Goal: Task Accomplishment & Management: Use online tool/utility

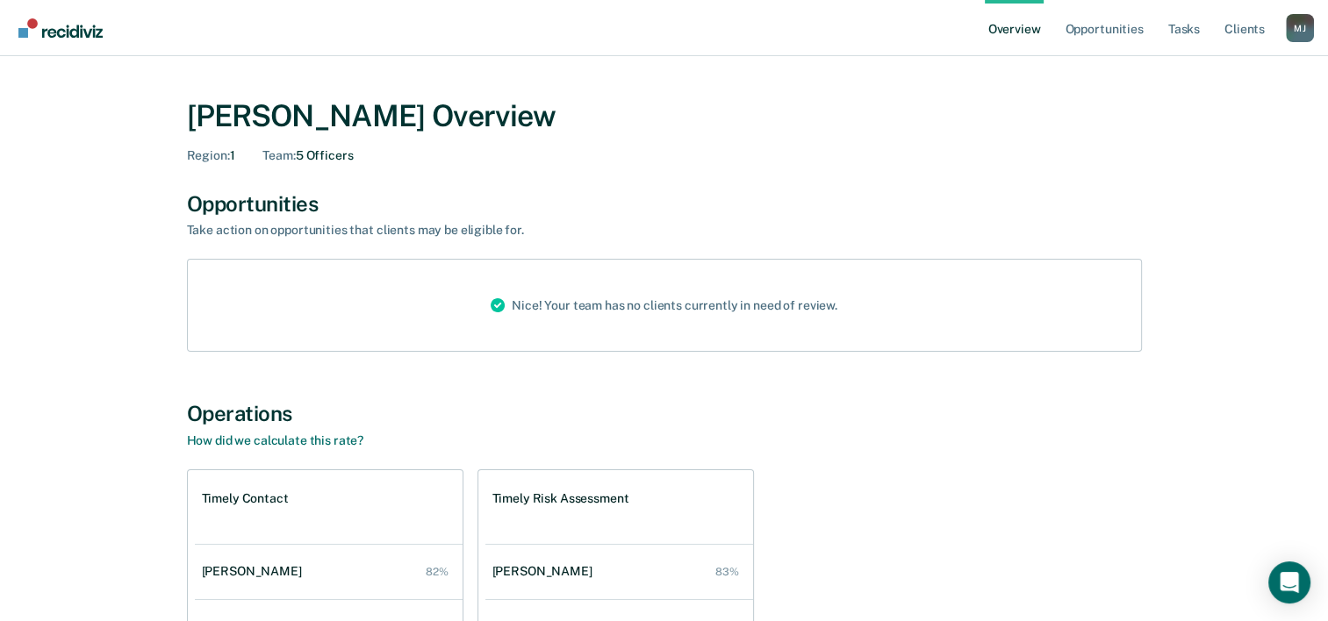
click at [1014, 28] on link "Overview" at bounding box center [1015, 28] width 60 height 56
click at [1141, 29] on link "Opportunities" at bounding box center [1103, 28] width 85 height 56
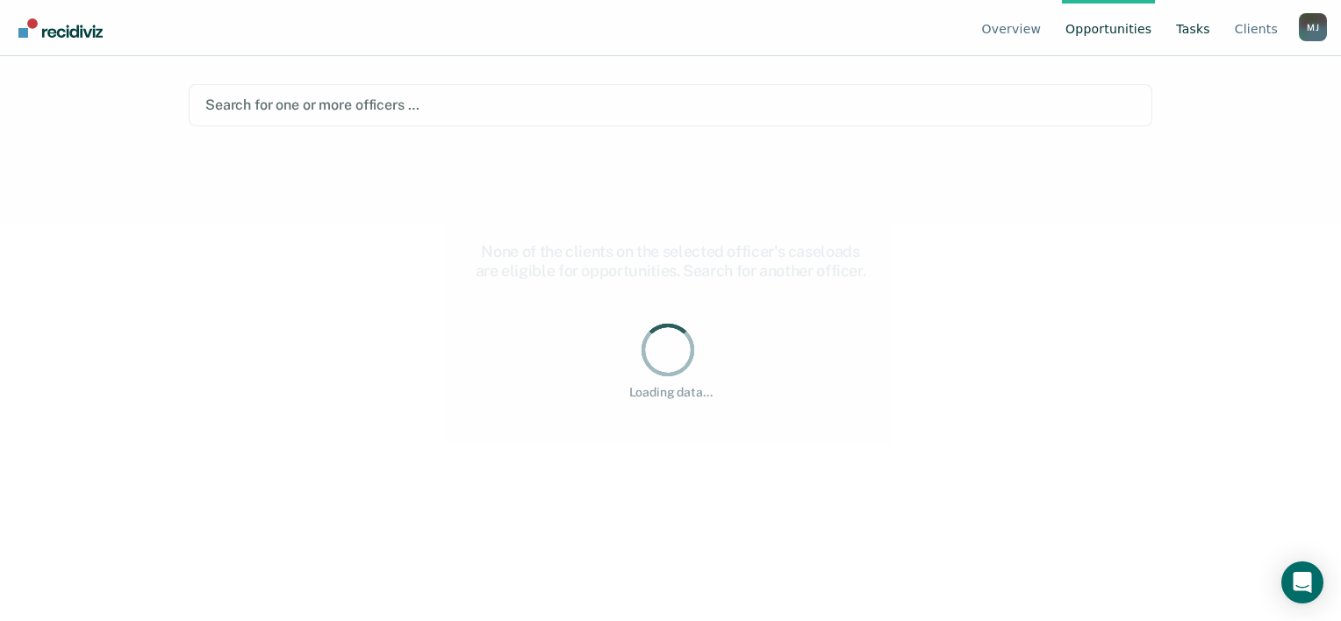
click at [1186, 24] on link "Tasks" at bounding box center [1193, 28] width 41 height 56
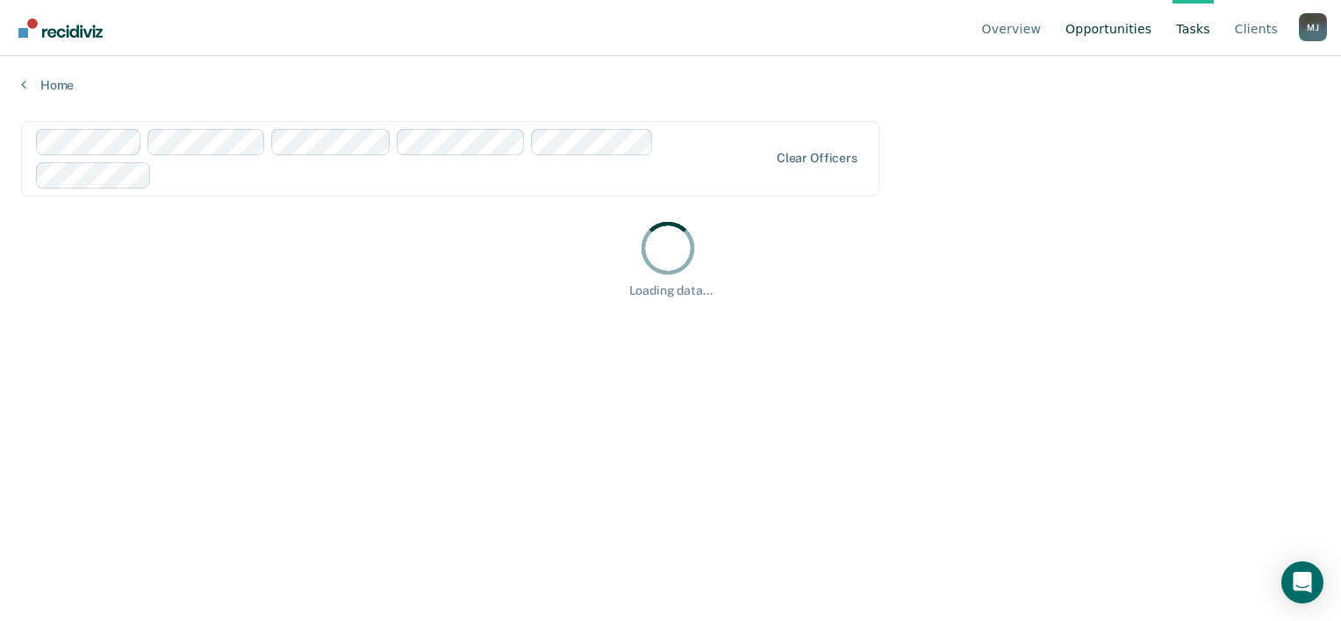
click at [1119, 13] on link "Opportunities" at bounding box center [1108, 28] width 93 height 56
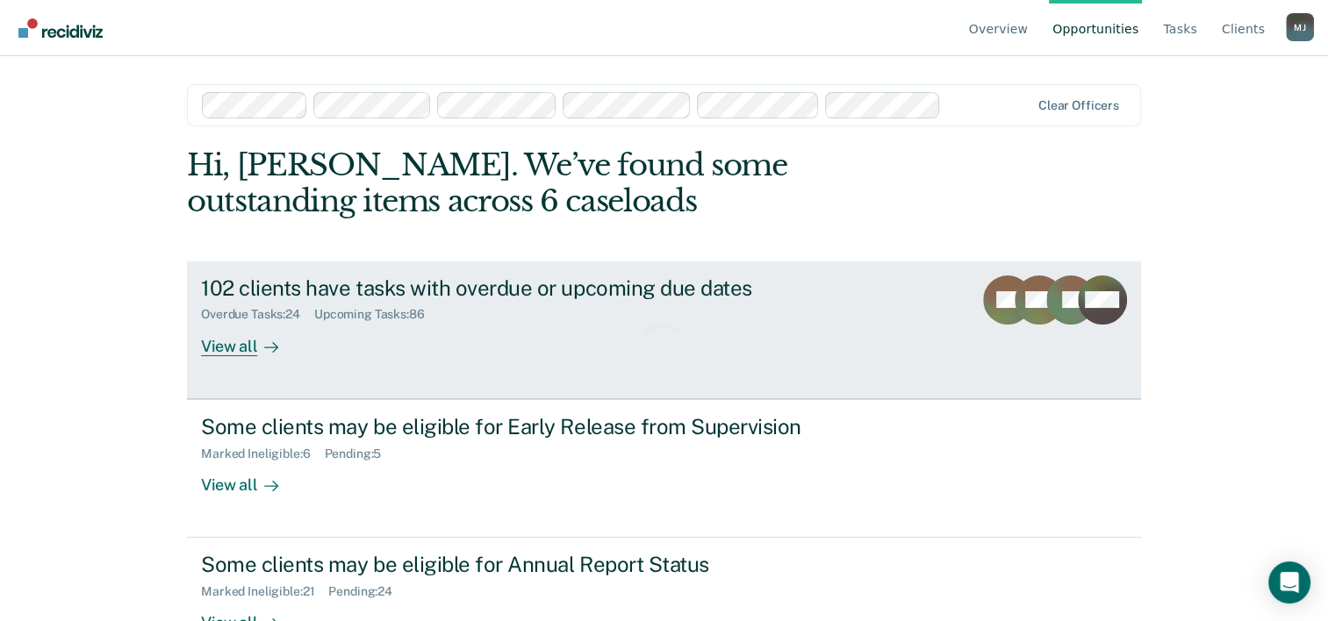
scroll to position [54, 0]
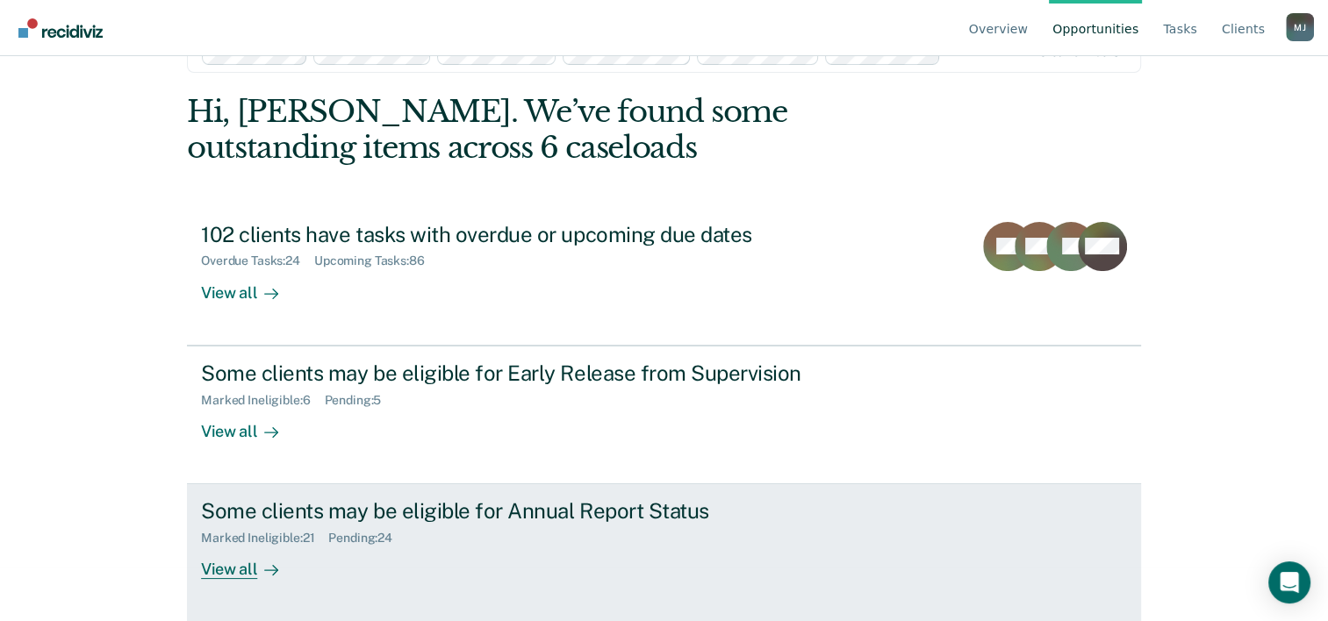
click at [463, 541] on div "Marked Ineligible : 21 Pending : 24" at bounding box center [509, 535] width 616 height 22
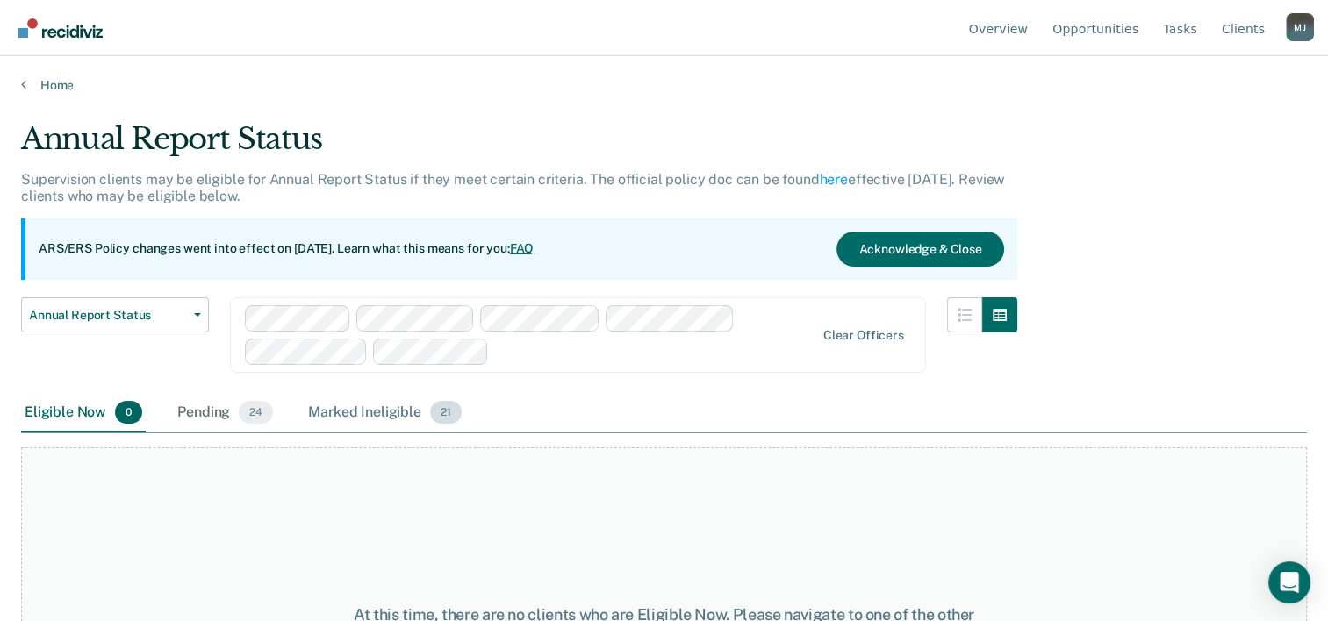
click at [365, 409] on div "Marked Ineligible 21" at bounding box center [385, 413] width 160 height 39
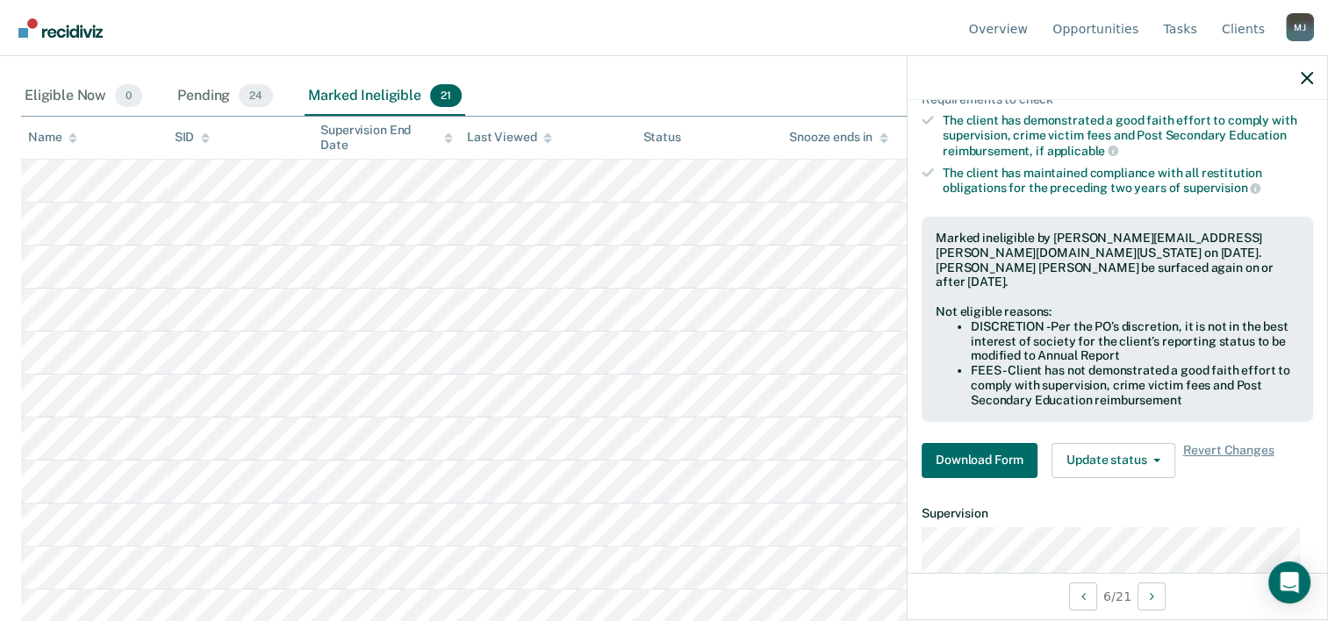
scroll to position [351, 0]
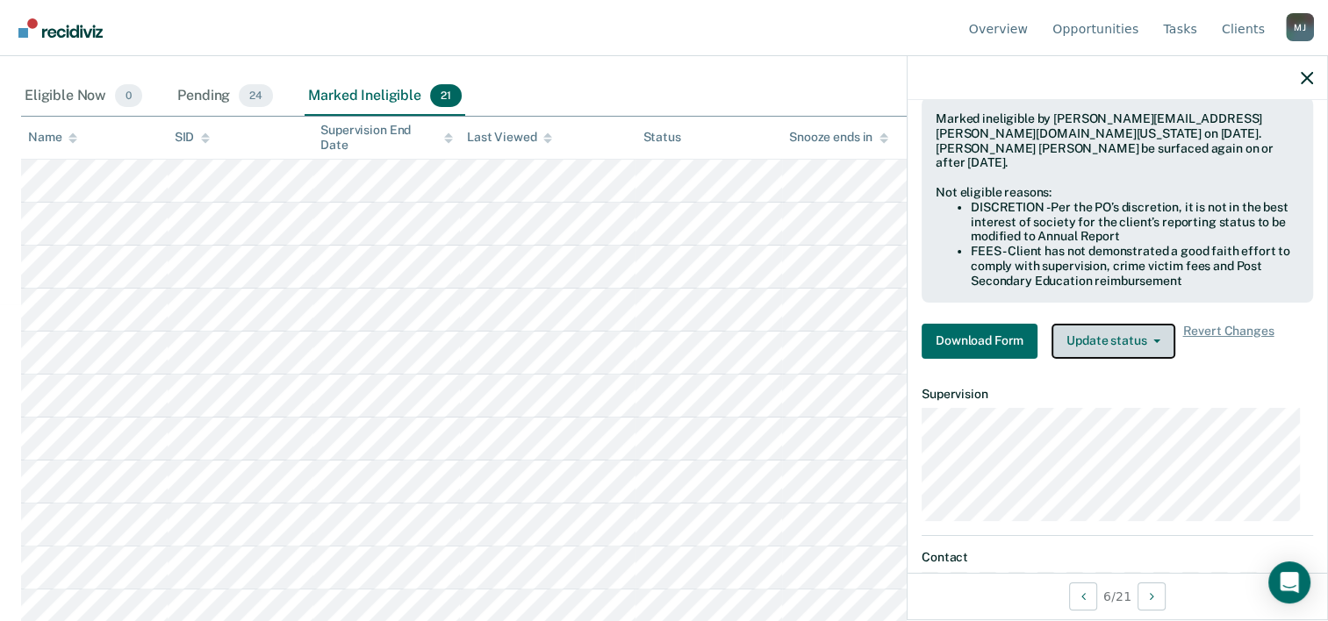
click at [1075, 324] on button "Update status" at bounding box center [1114, 341] width 124 height 35
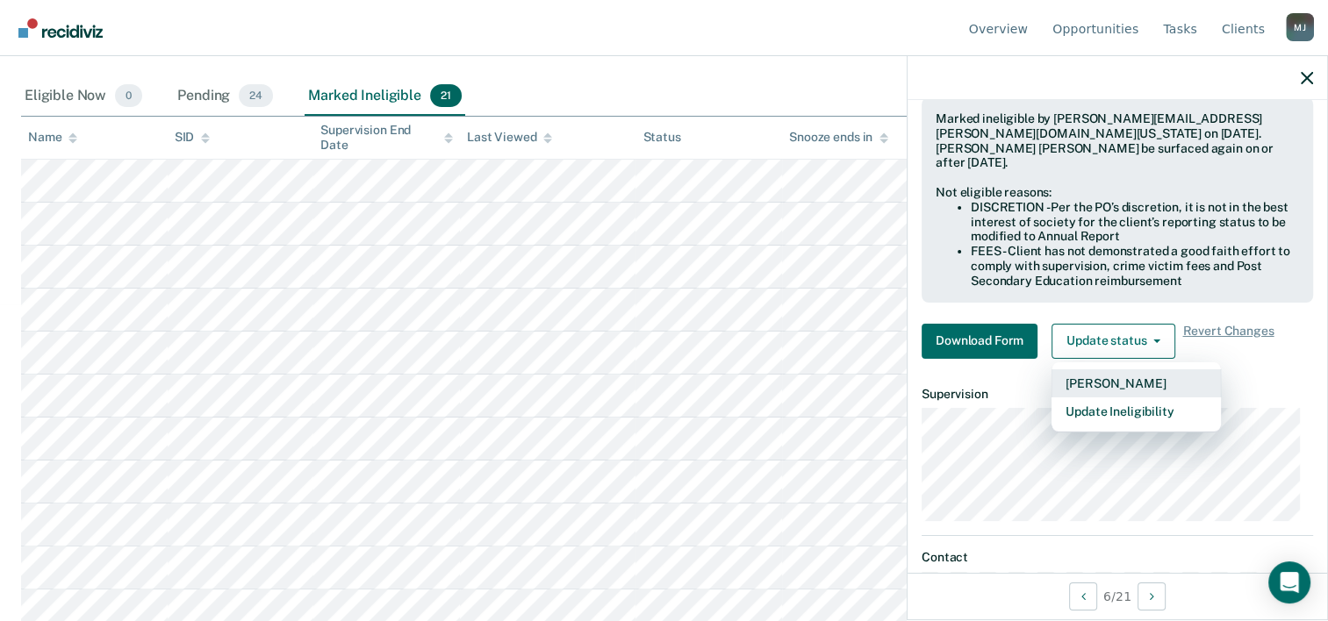
click at [1103, 370] on button "[PERSON_NAME]" at bounding box center [1136, 384] width 169 height 28
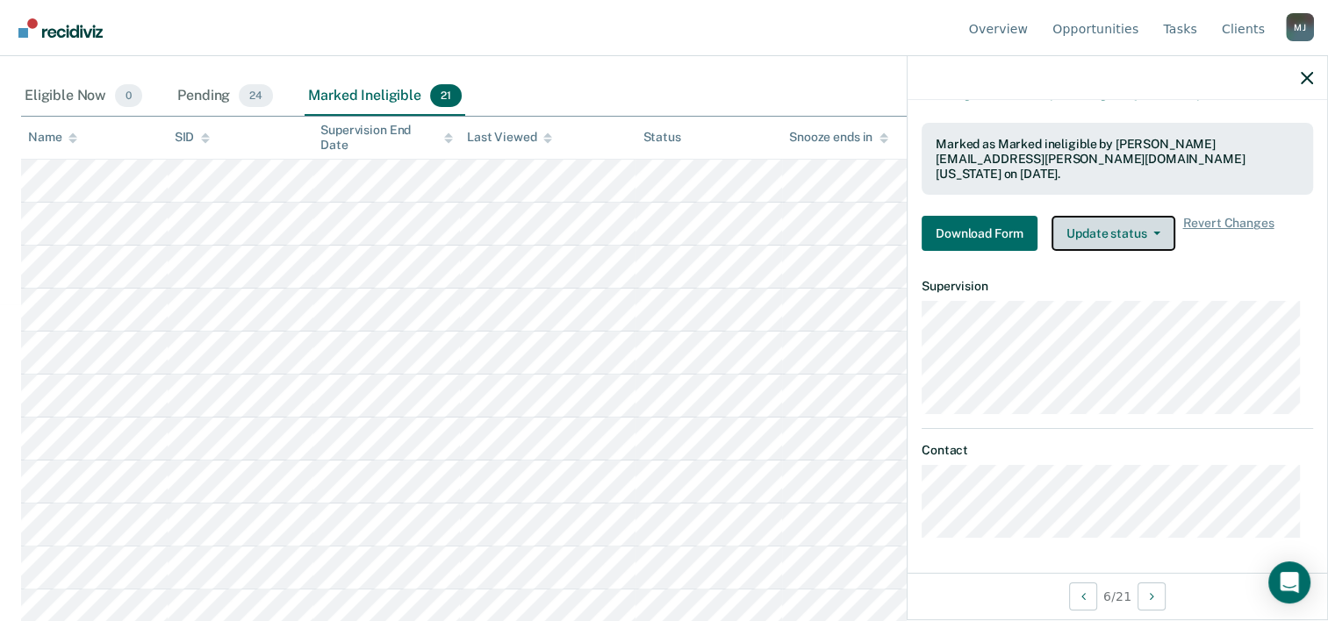
scroll to position [305, 0]
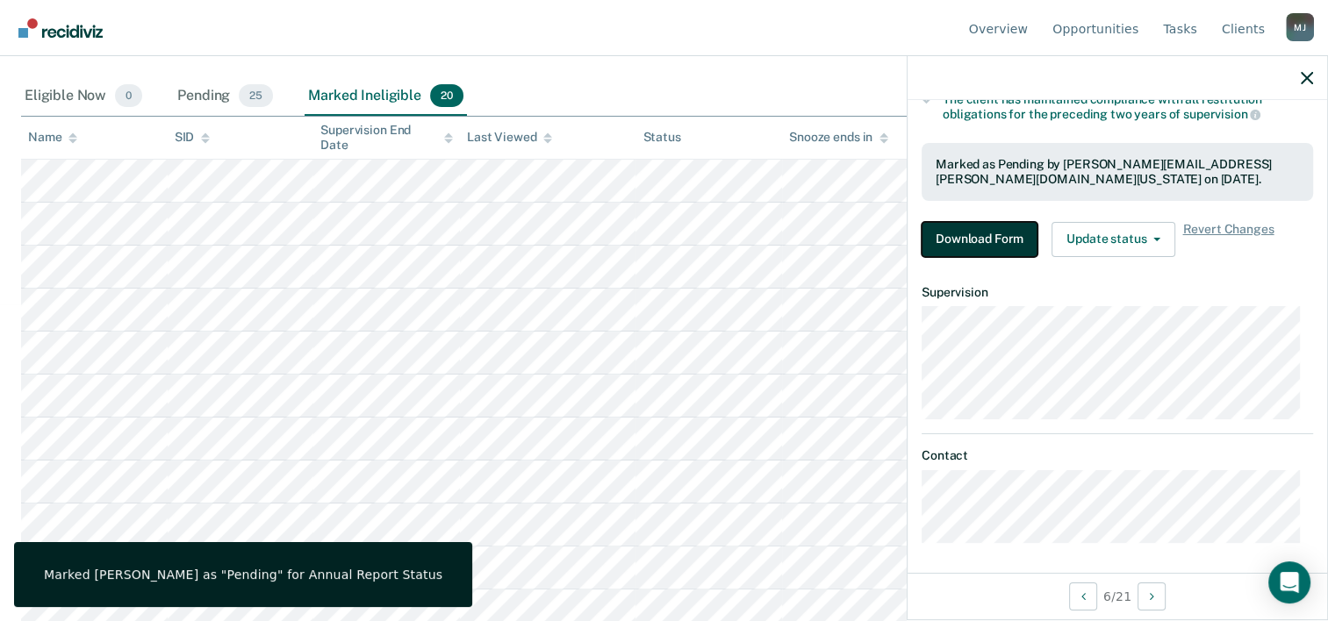
click at [981, 242] on button "Download Form" at bounding box center [980, 239] width 116 height 35
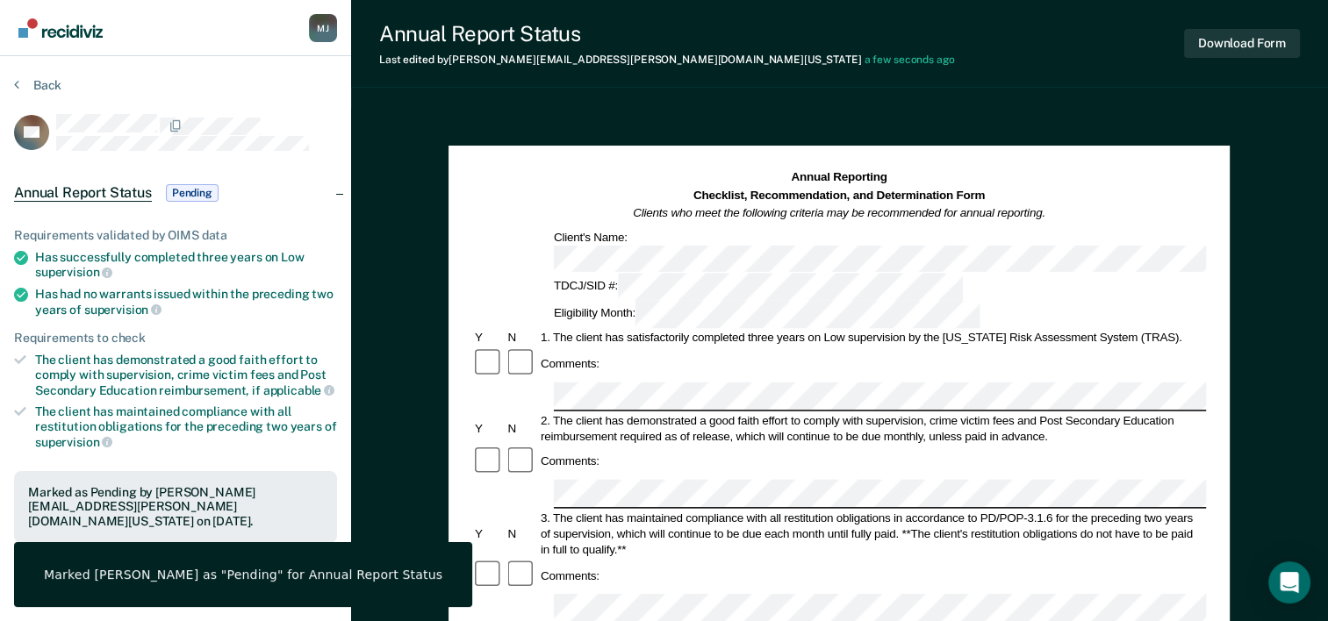
click at [526, 480] on div at bounding box center [839, 494] width 734 height 29
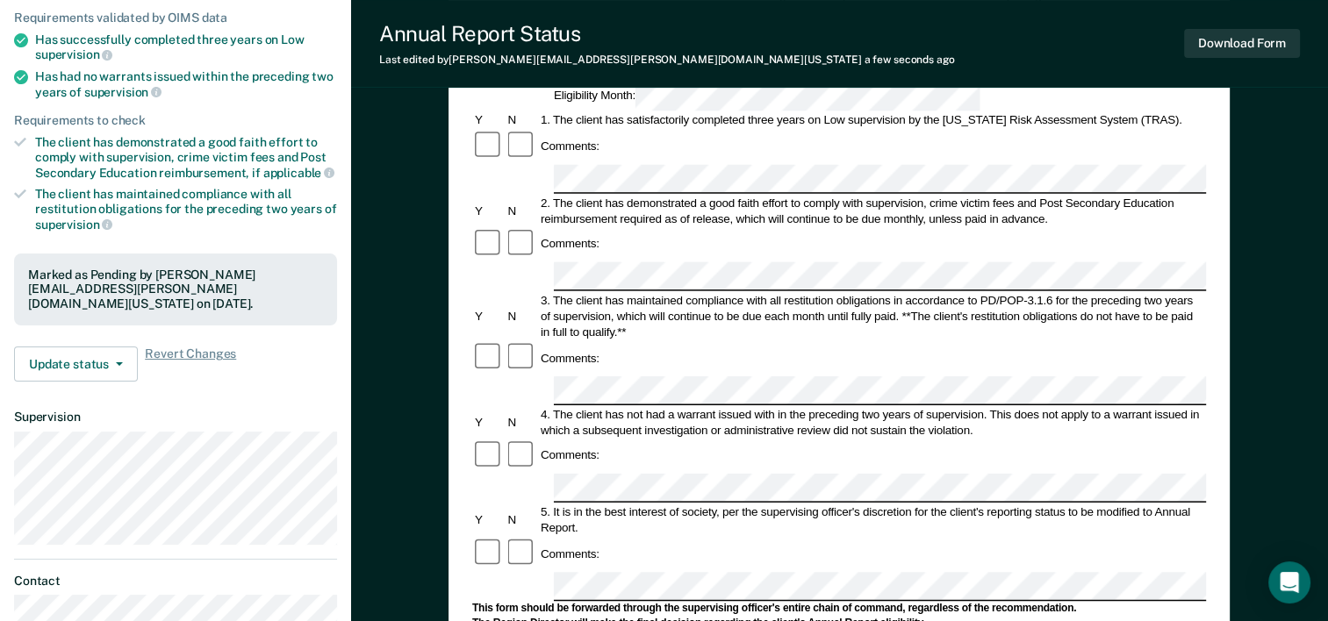
scroll to position [263, 0]
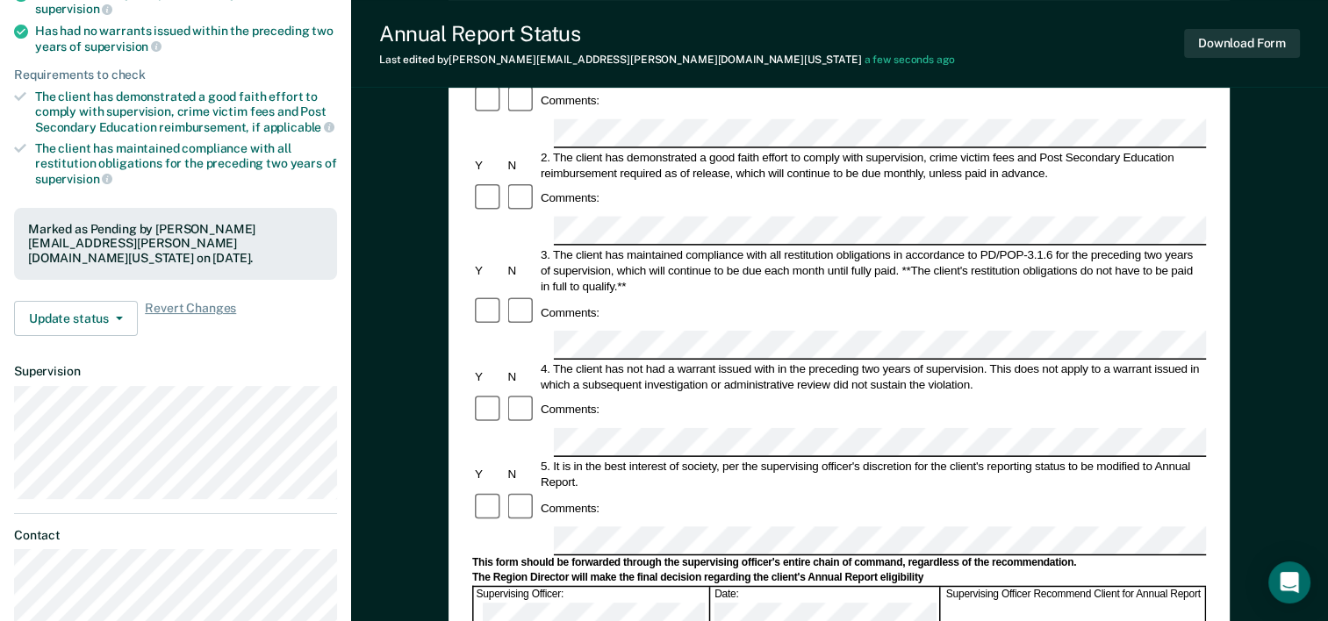
click at [406, 377] on div "Annual Reporting Checklist, Recommendation, and Determination Form Clients who …" at bounding box center [839, 442] width 977 height 1192
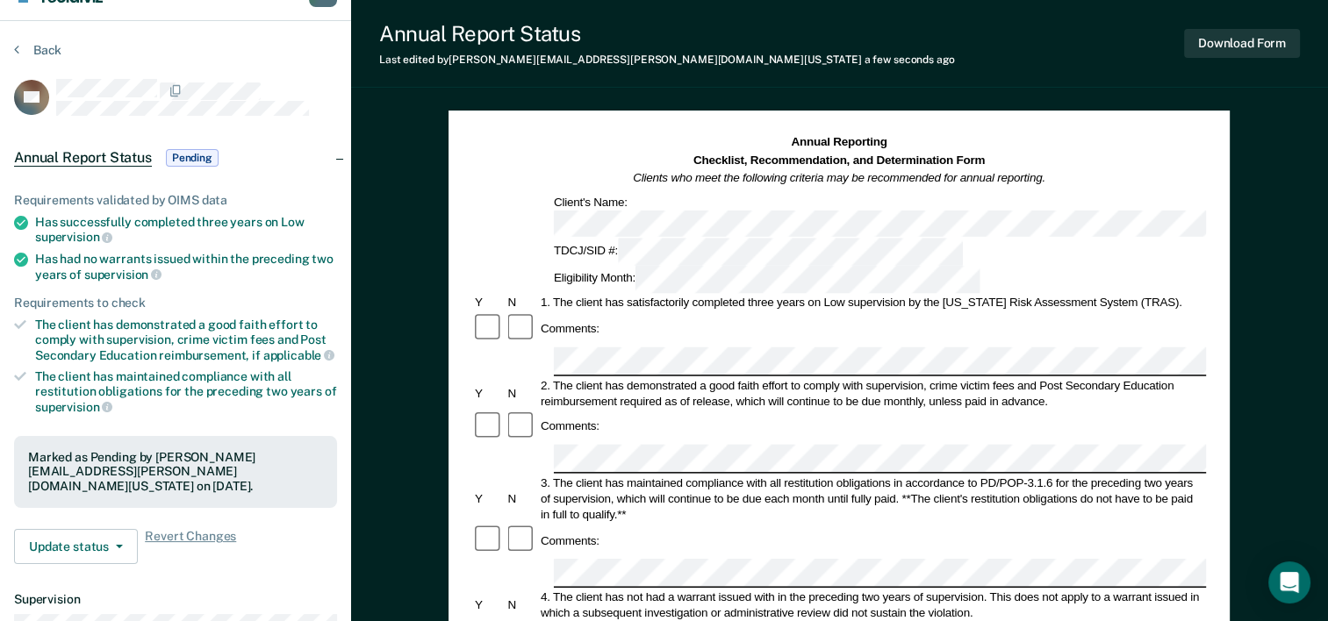
scroll to position [0, 0]
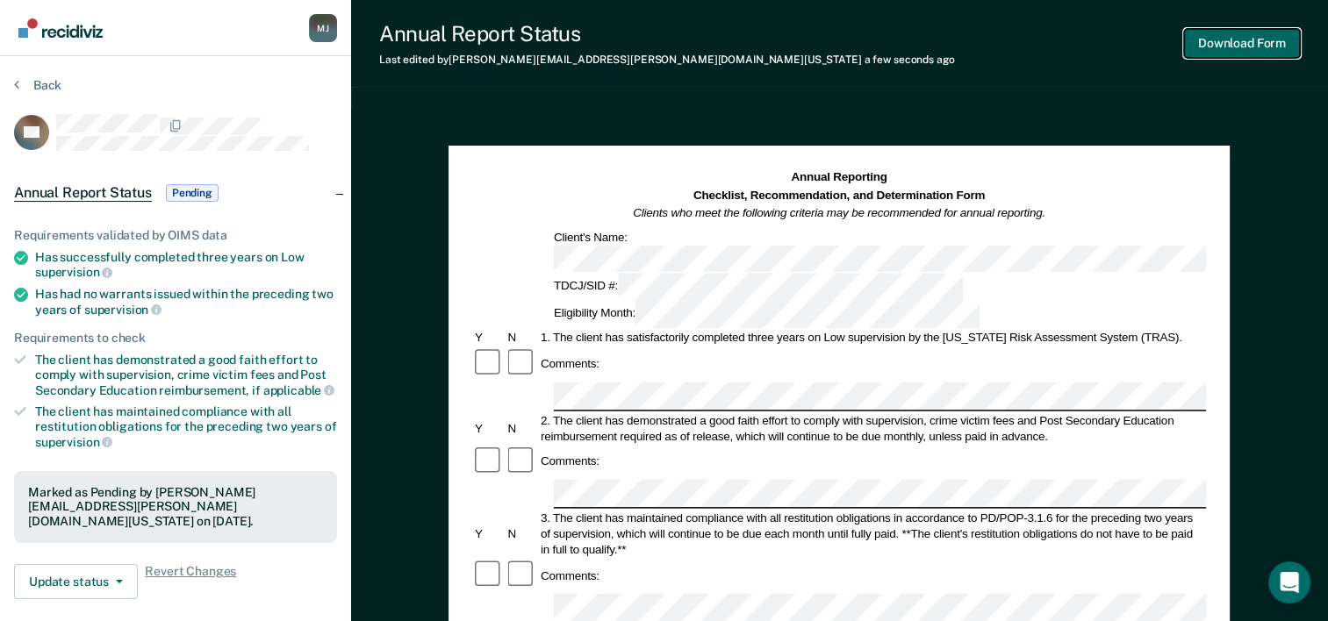
click at [1243, 47] on button "Download Form" at bounding box center [1242, 43] width 116 height 29
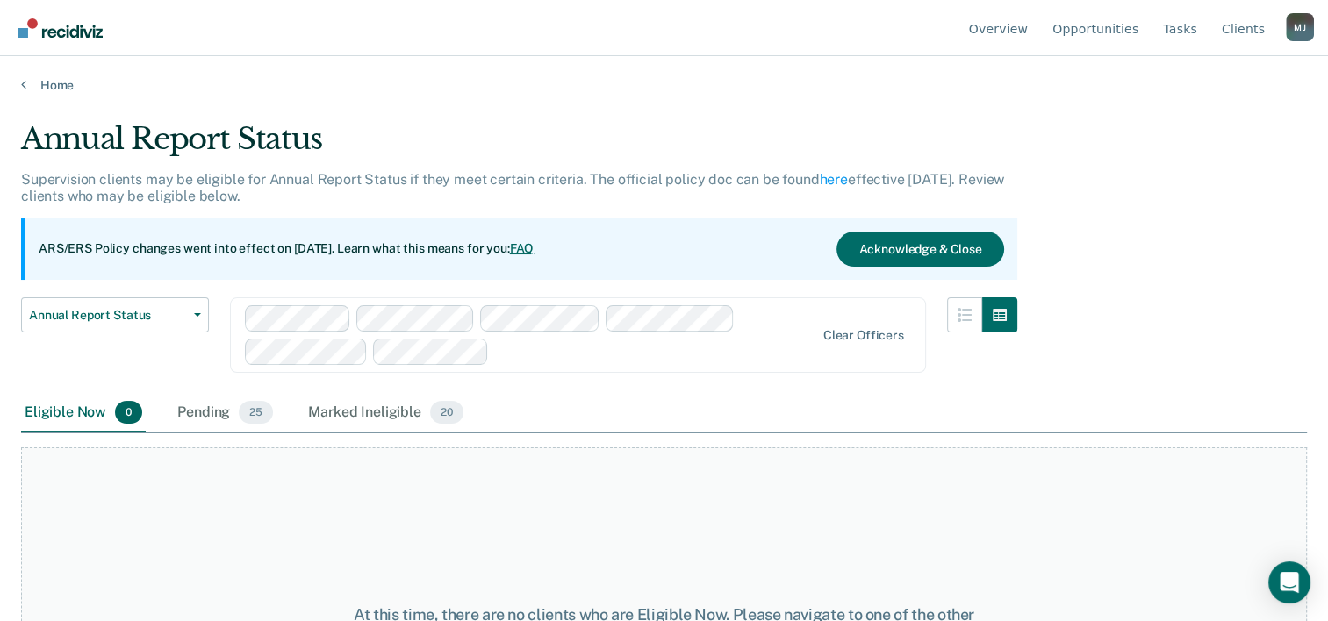
scroll to position [179, 0]
